Goal: Task Accomplishment & Management: Use online tool/utility

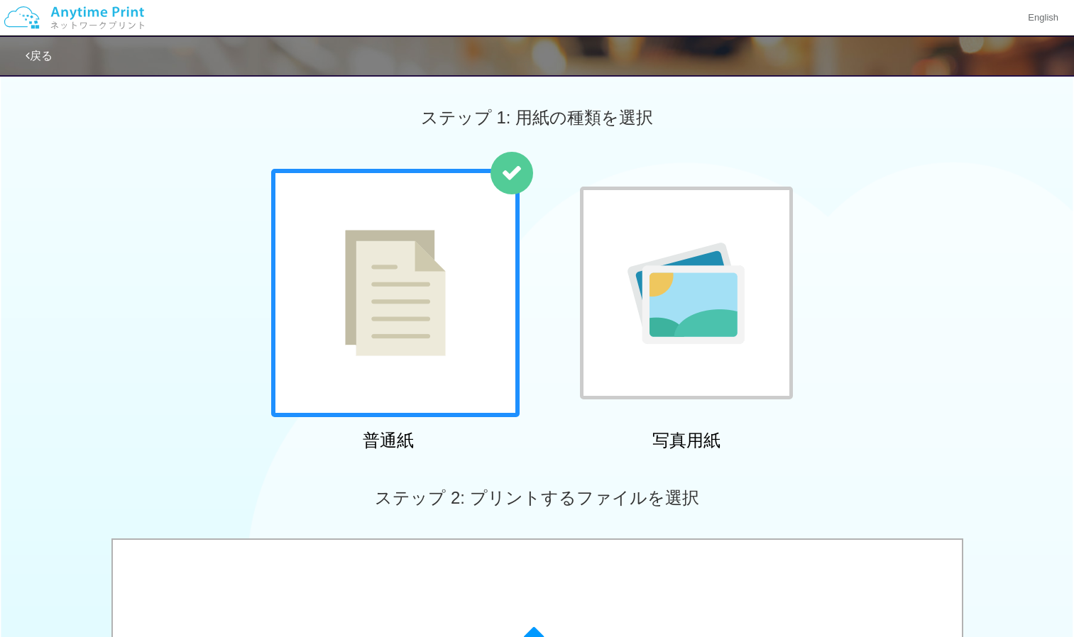
scroll to position [357, 0]
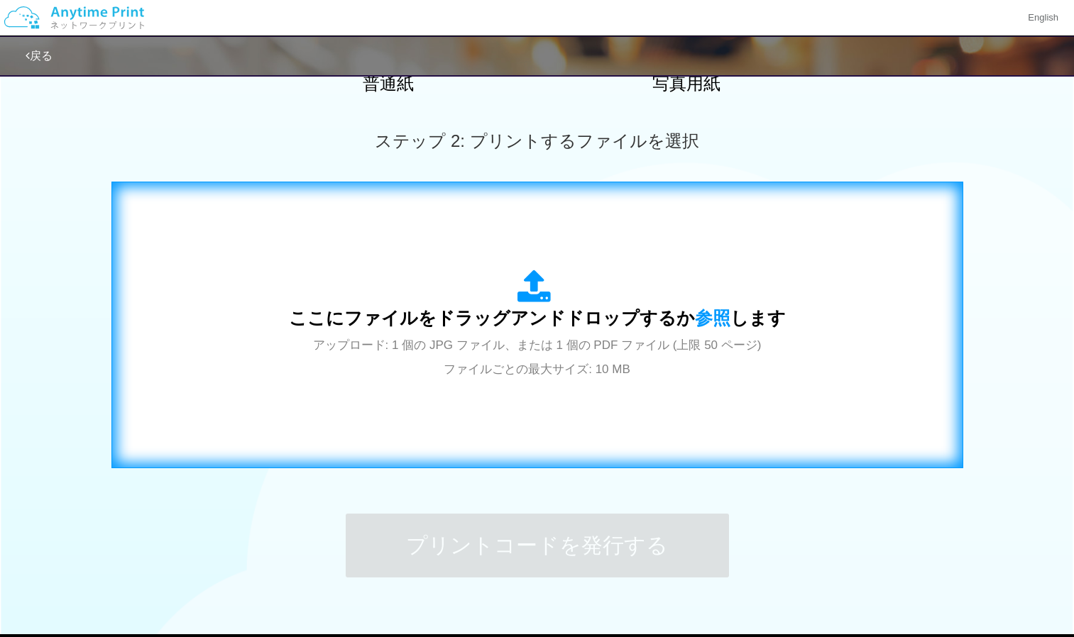
click at [547, 303] on icon at bounding box center [537, 287] width 40 height 35
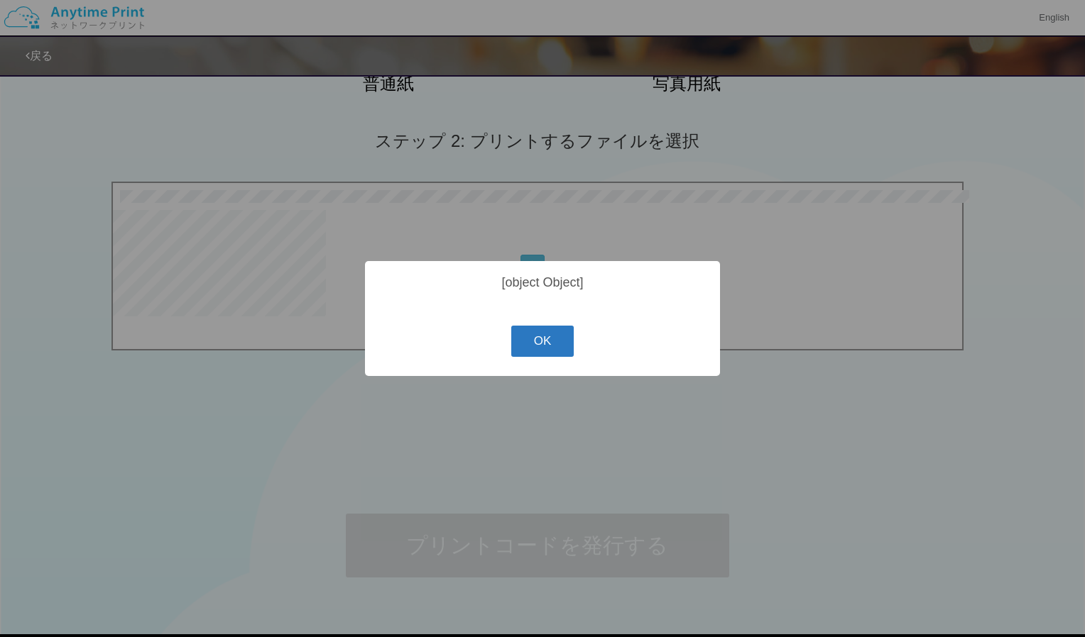
click at [557, 339] on button "OK" at bounding box center [542, 341] width 63 height 31
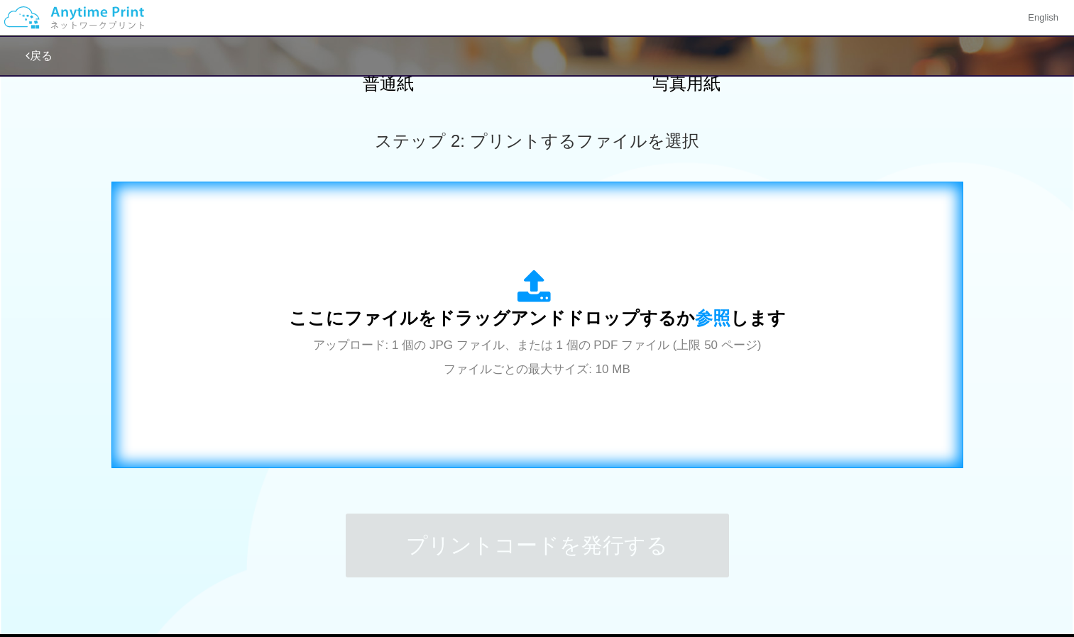
click at [544, 297] on icon at bounding box center [537, 287] width 40 height 35
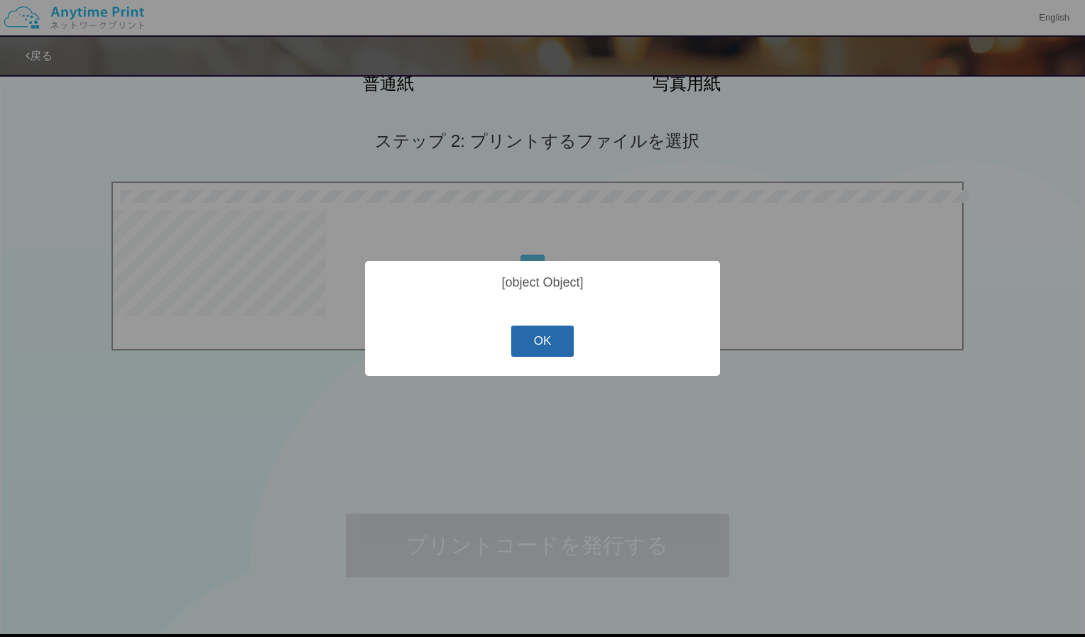
click at [551, 344] on button "OK" at bounding box center [542, 341] width 63 height 31
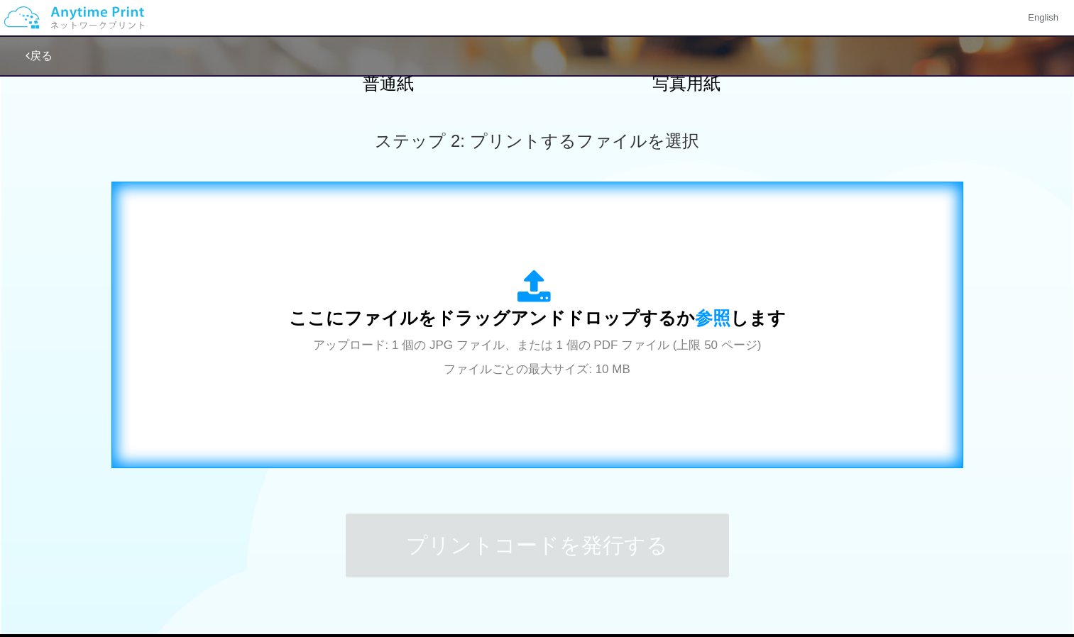
click at [523, 303] on icon at bounding box center [537, 287] width 40 height 35
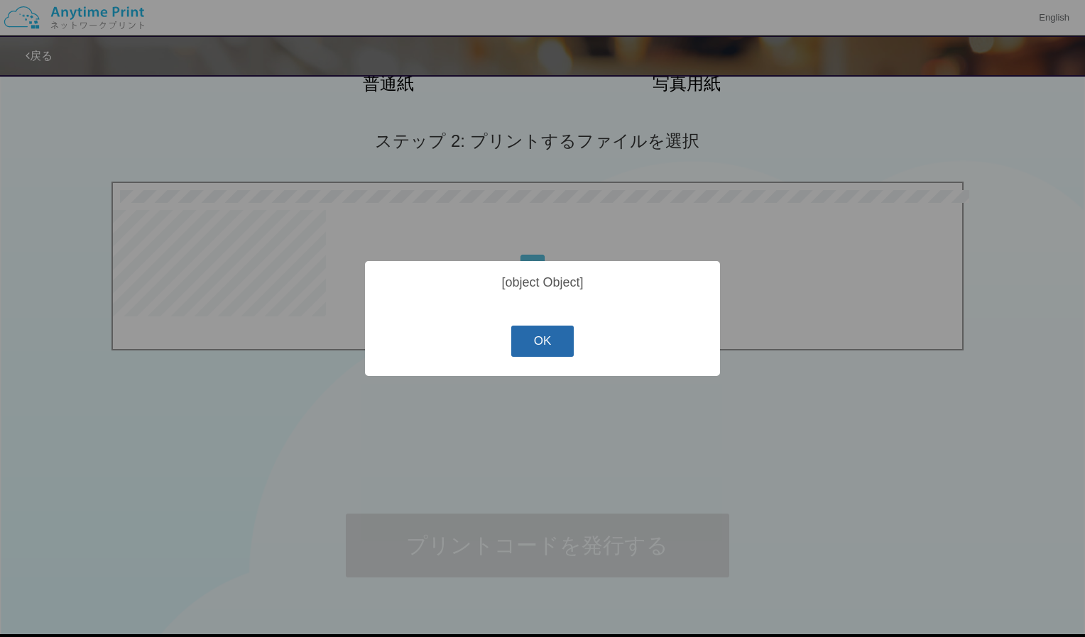
click at [547, 341] on button "OK" at bounding box center [542, 341] width 63 height 31
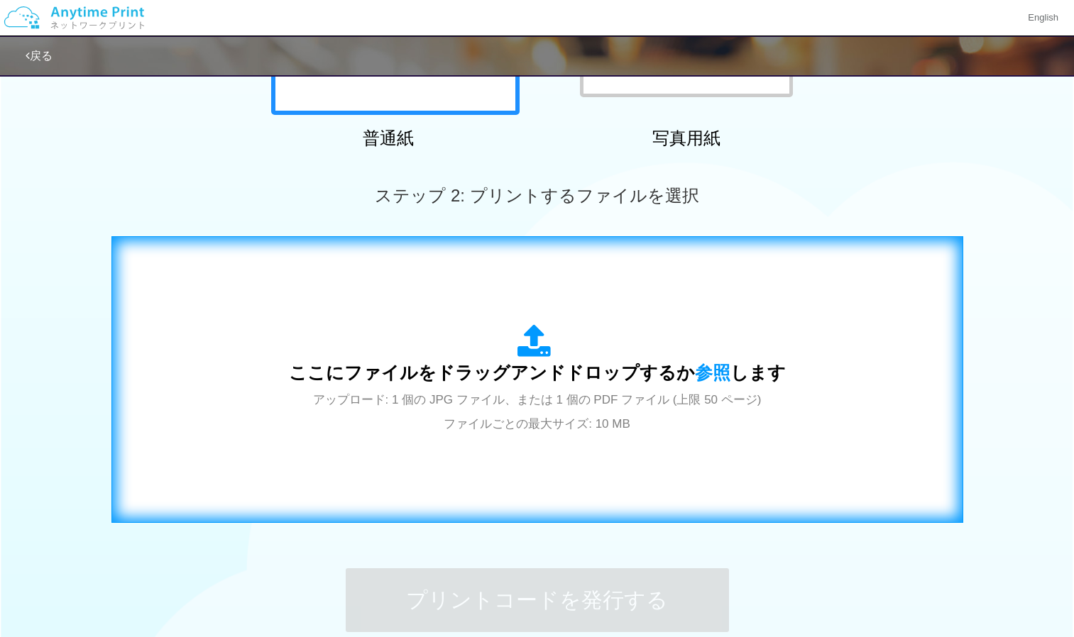
scroll to position [442, 0]
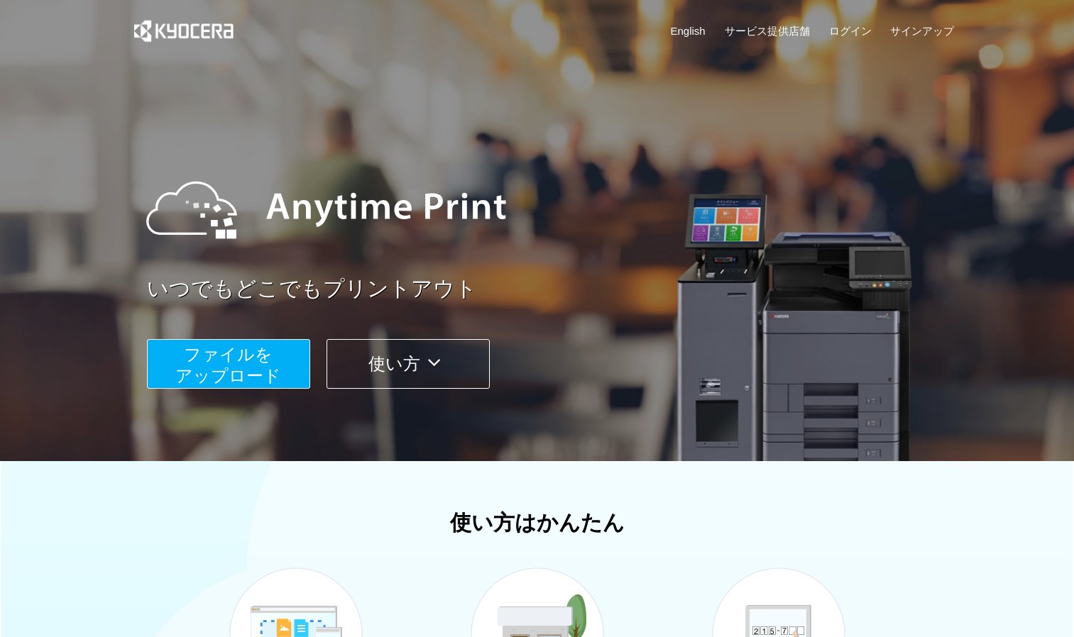
click at [495, 337] on div "ファイルを ​​アップロード 使い方" at bounding box center [555, 353] width 816 height 71
click at [245, 369] on span "ファイルを ​​アップロード" at bounding box center [228, 365] width 106 height 40
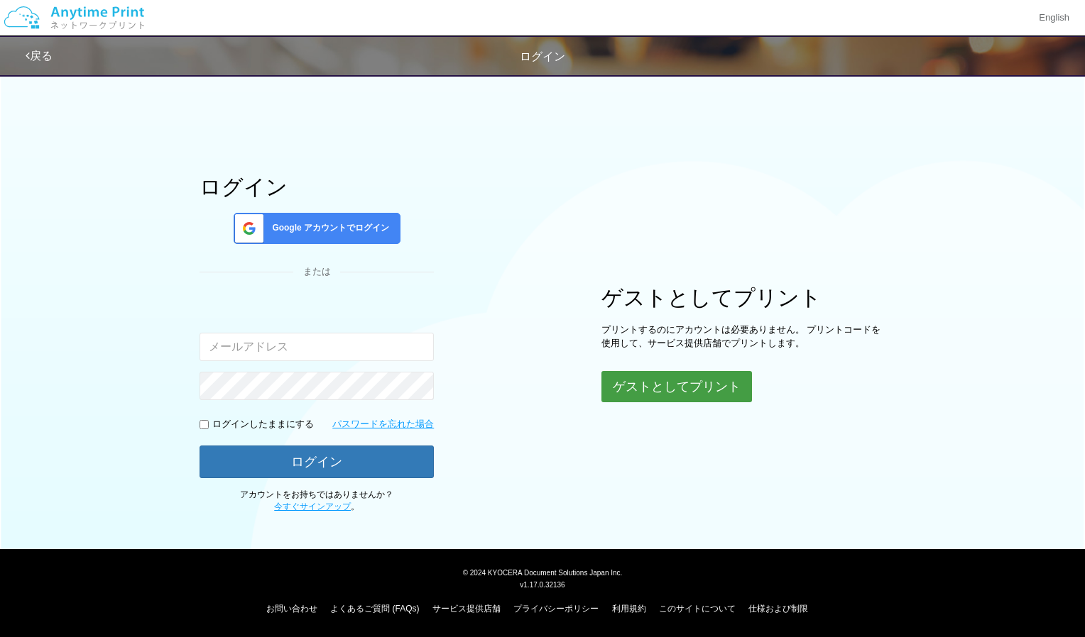
click at [644, 384] on button "ゲストとしてプリント" at bounding box center [676, 386] width 150 height 31
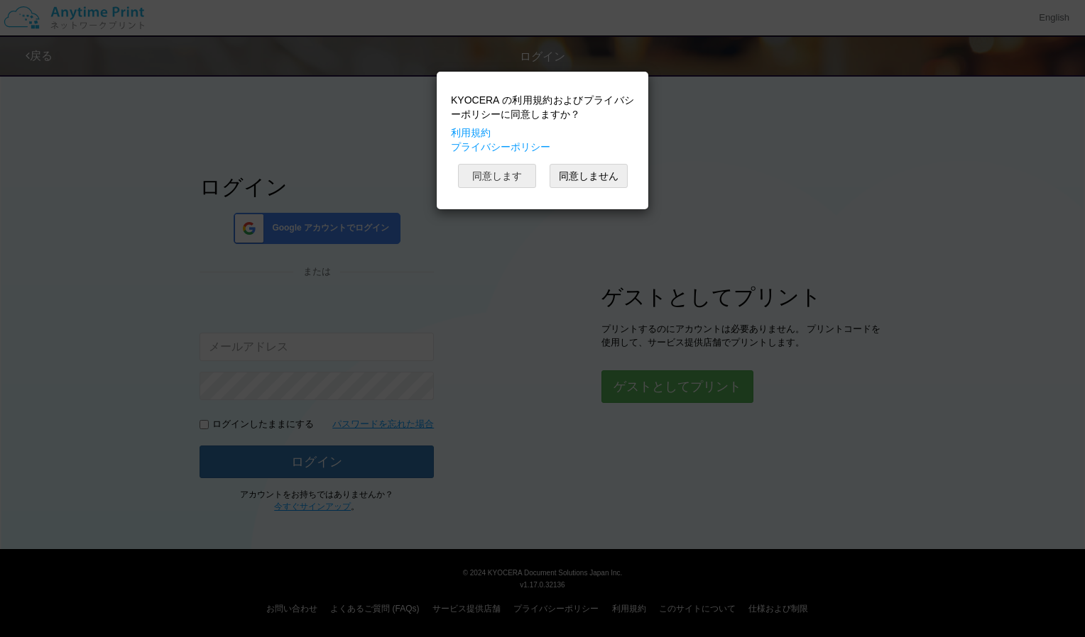
click at [507, 173] on button "同意します" at bounding box center [497, 176] width 78 height 24
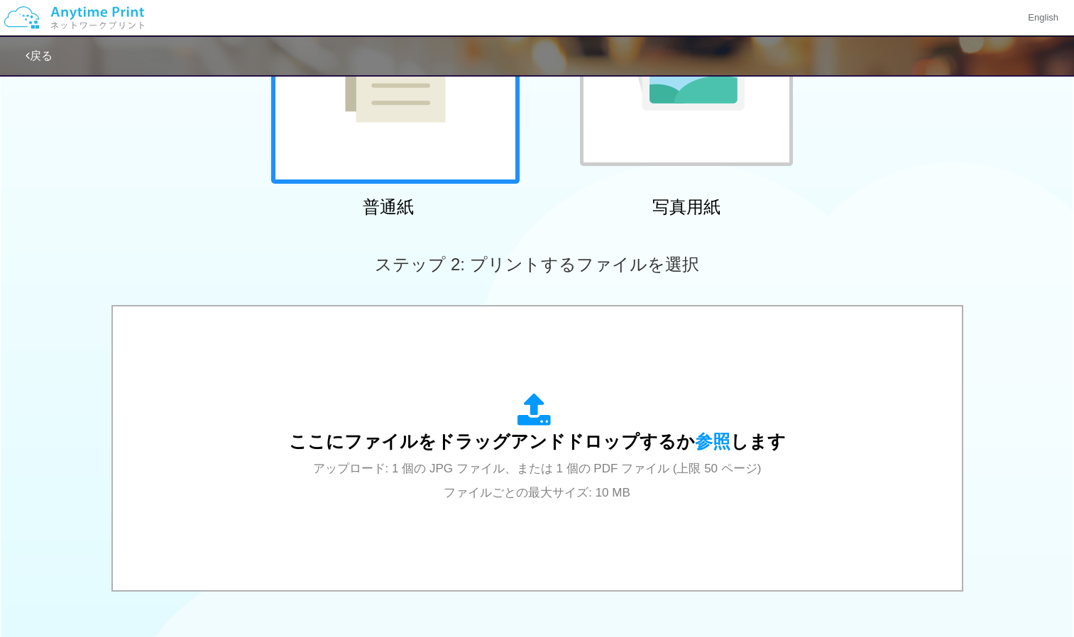
scroll to position [234, 0]
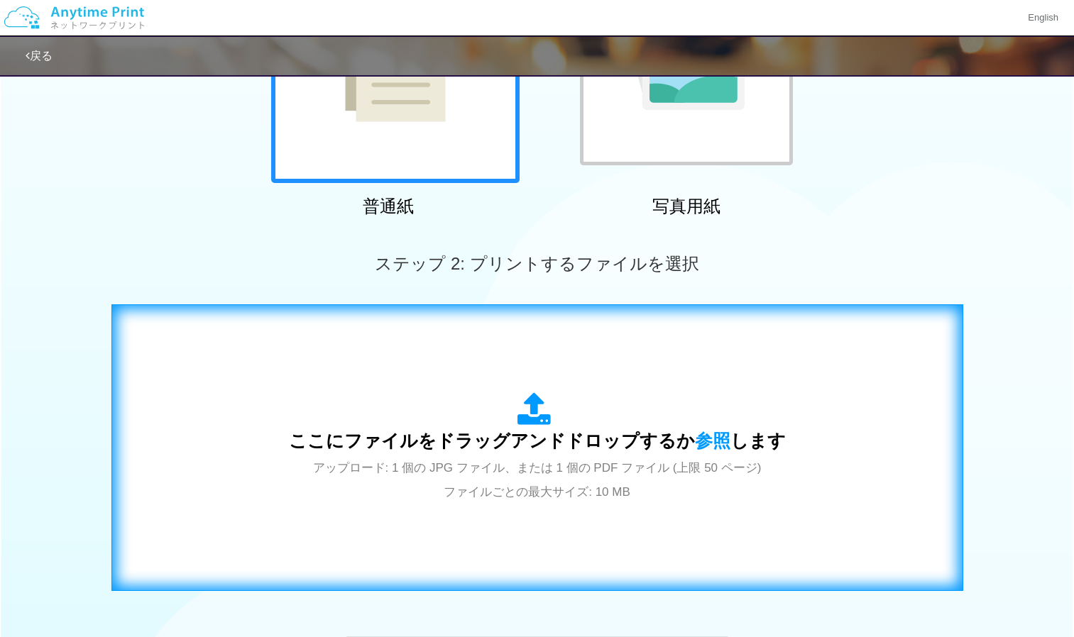
click at [539, 404] on icon at bounding box center [537, 410] width 40 height 35
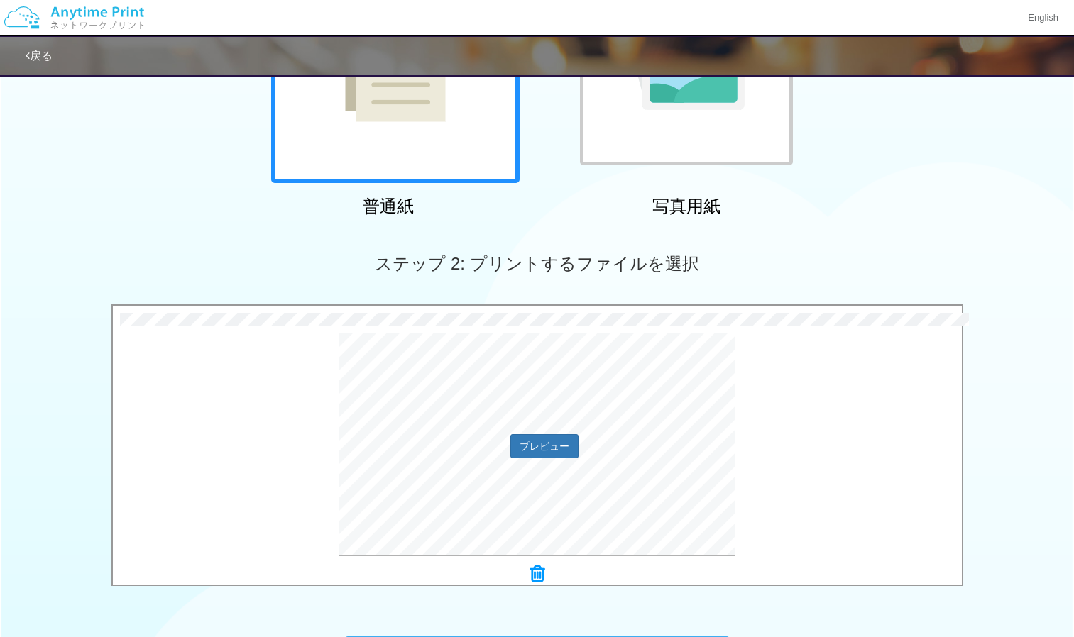
scroll to position [442, 0]
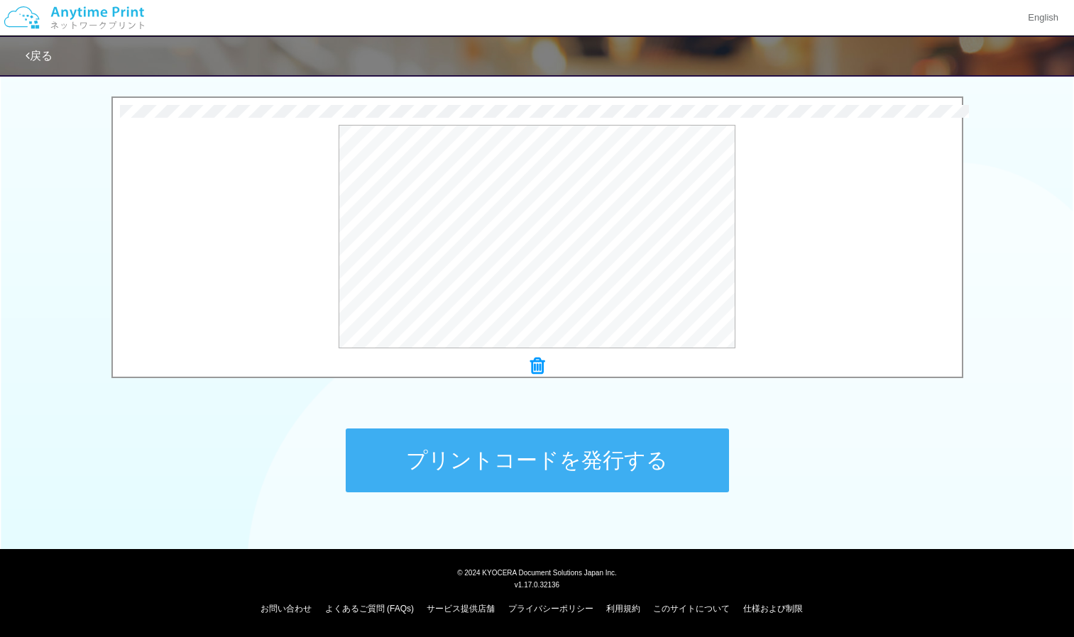
click at [454, 454] on button "プリントコードを発行する" at bounding box center [537, 461] width 383 height 64
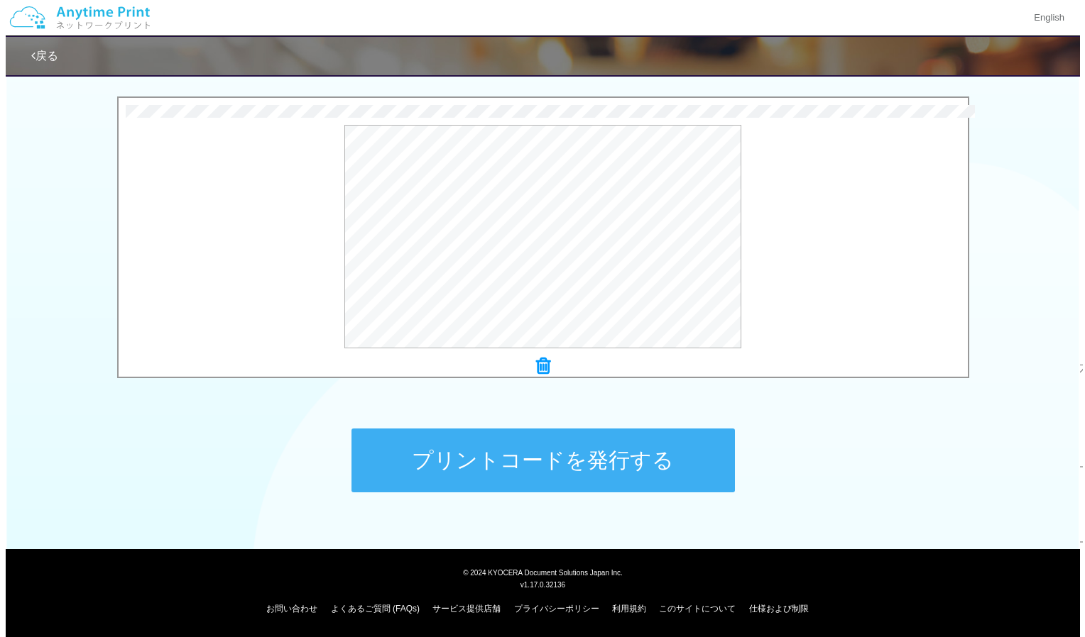
scroll to position [0, 0]
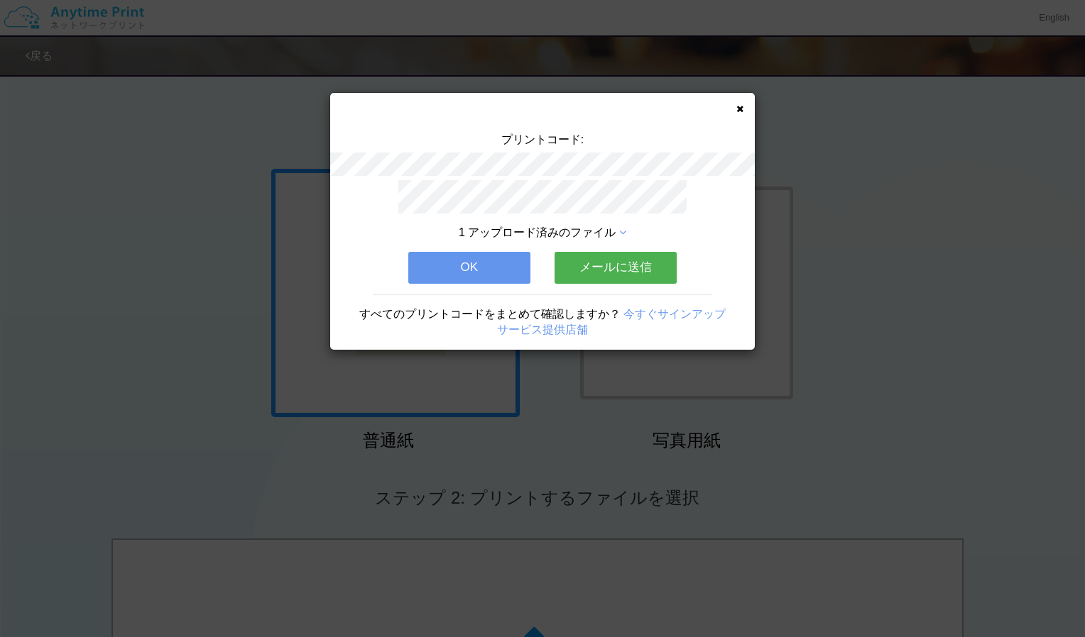
click at [546, 584] on div "プリントコード: 1 アップロード済みのファイル OK メールに送信 すべてのプリントコードをまとめて確認しますか？ 今すぐサインアップ サービス提供店舗" at bounding box center [542, 318] width 1085 height 637
